Goal: Task Accomplishment & Management: Manage account settings

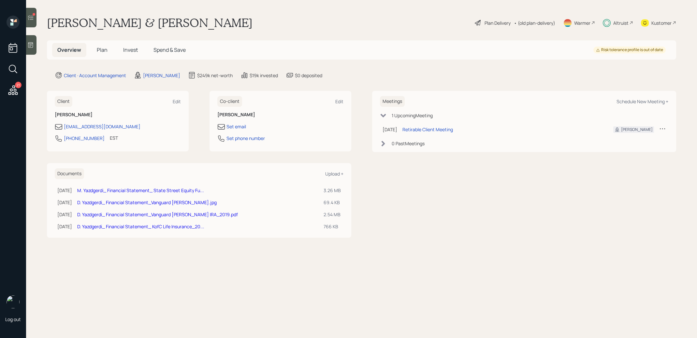
click at [131, 50] on span "Invest" at bounding box center [130, 49] width 15 height 7
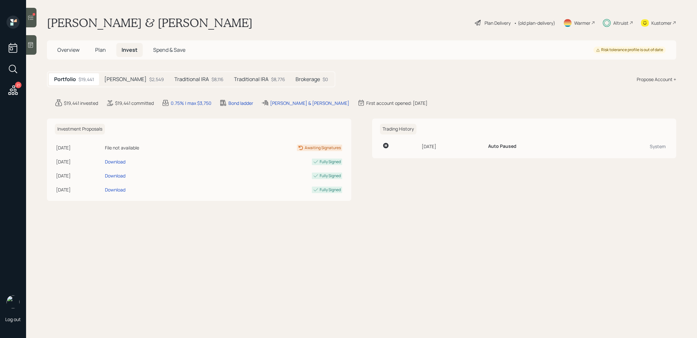
click at [120, 77] on h5 "Roth IRA" at bounding box center [125, 79] width 42 height 6
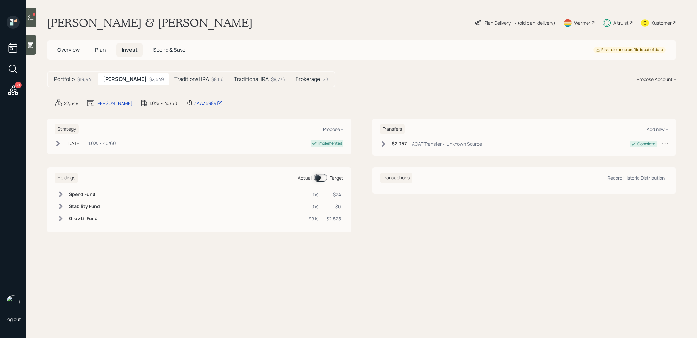
click at [175, 77] on h5 "Traditional IRA" at bounding box center [191, 79] width 35 height 6
click at [244, 77] on h5 "Traditional IRA" at bounding box center [251, 79] width 35 height 6
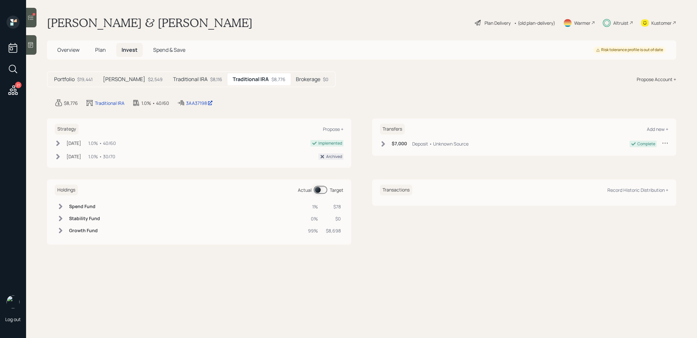
click at [101, 50] on span "Plan" at bounding box center [100, 49] width 11 height 7
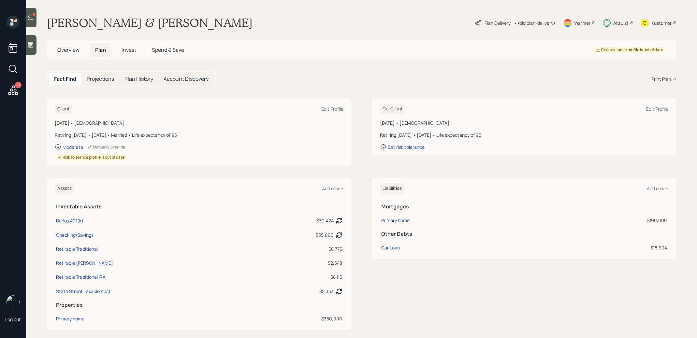
click at [29, 20] on icon at bounding box center [30, 17] width 7 height 7
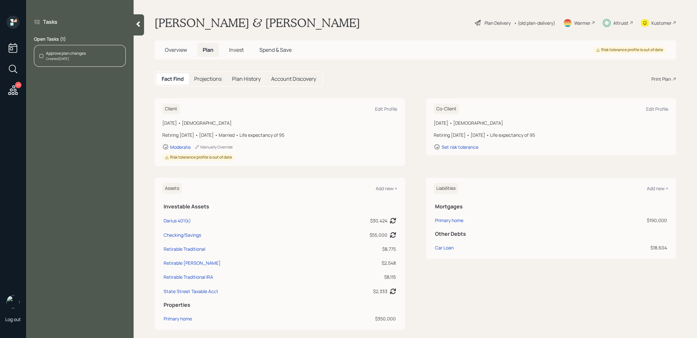
click at [89, 50] on div "Approve plan changes Created Jul 29, 2025" at bounding box center [80, 56] width 92 height 22
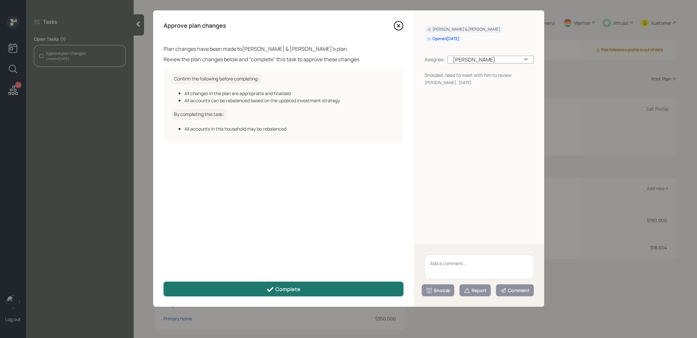
click at [277, 289] on div "Complete" at bounding box center [283, 290] width 34 height 8
